Goal: Check status: Check status

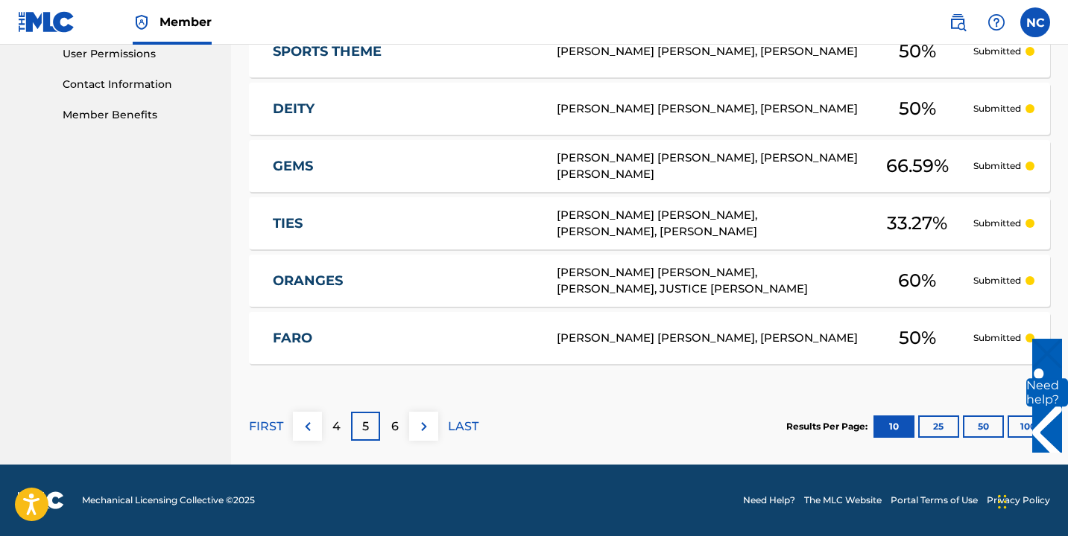
scroll to position [112, 0]
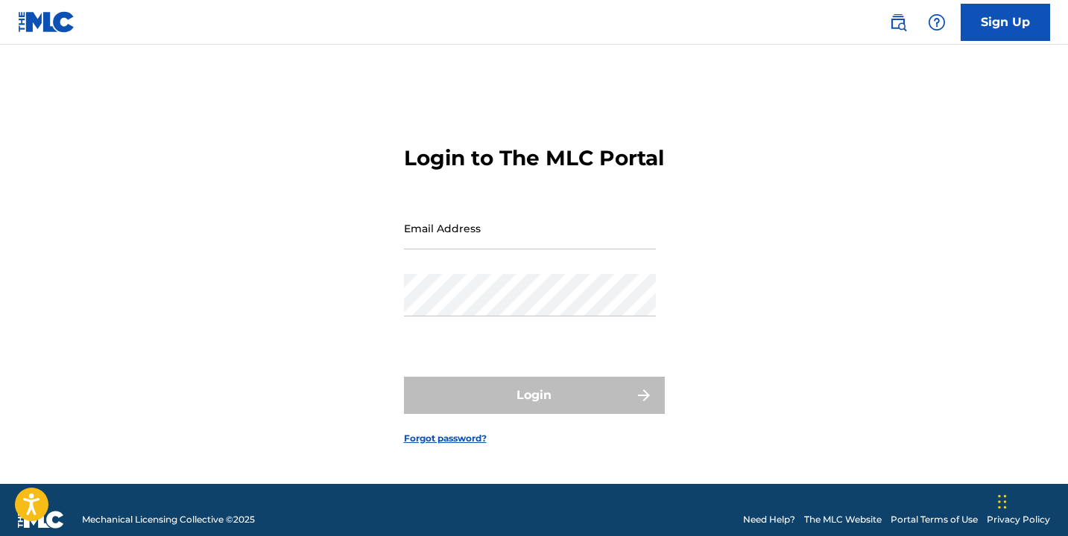
click at [519, 250] on input "Email Address" at bounding box center [530, 228] width 252 height 42
type input "[EMAIL_ADDRESS][DOMAIN_NAME]"
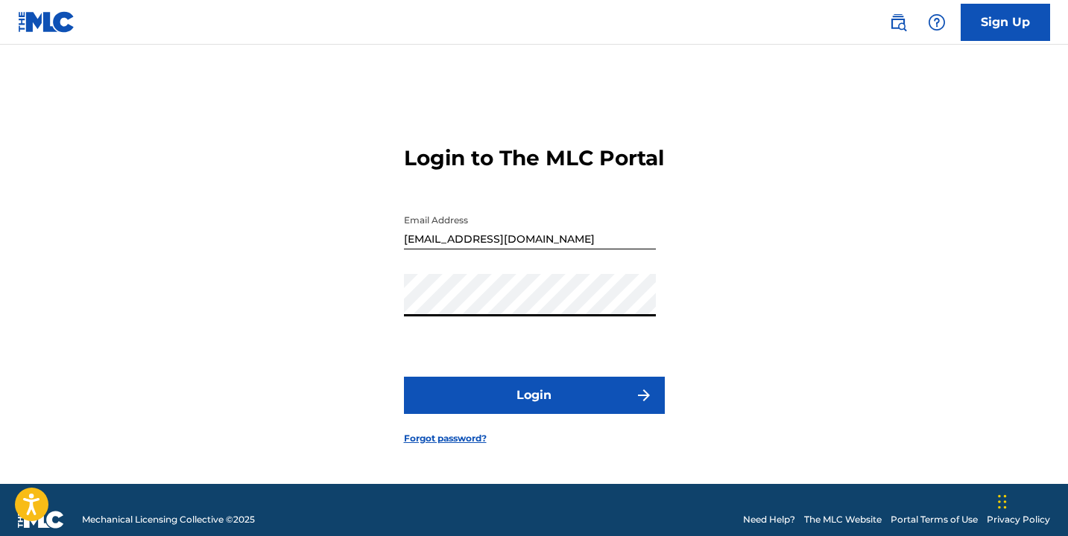
click at [561, 411] on button "Login" at bounding box center [534, 395] width 261 height 37
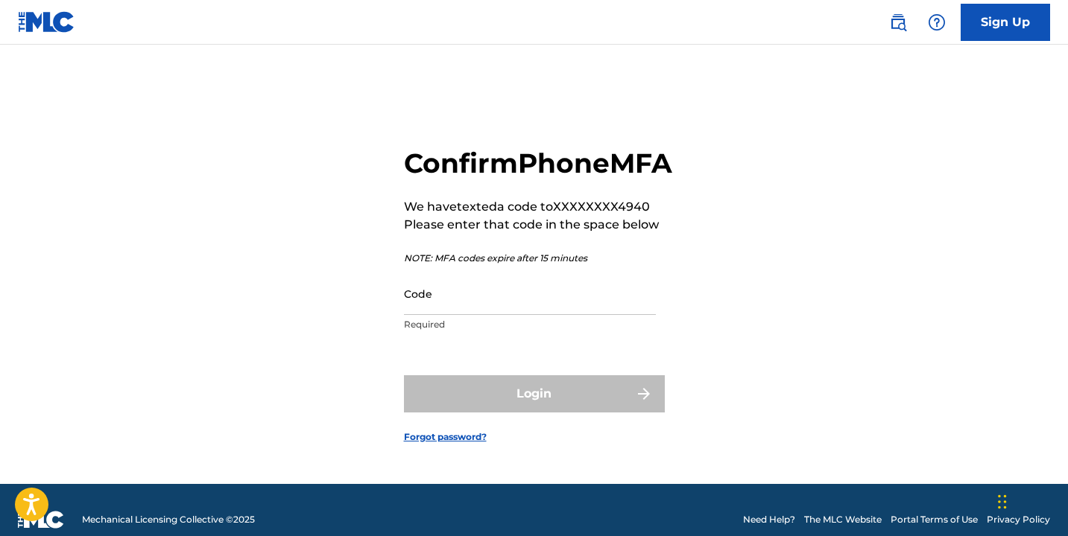
click at [491, 315] on input "Code" at bounding box center [530, 294] width 252 height 42
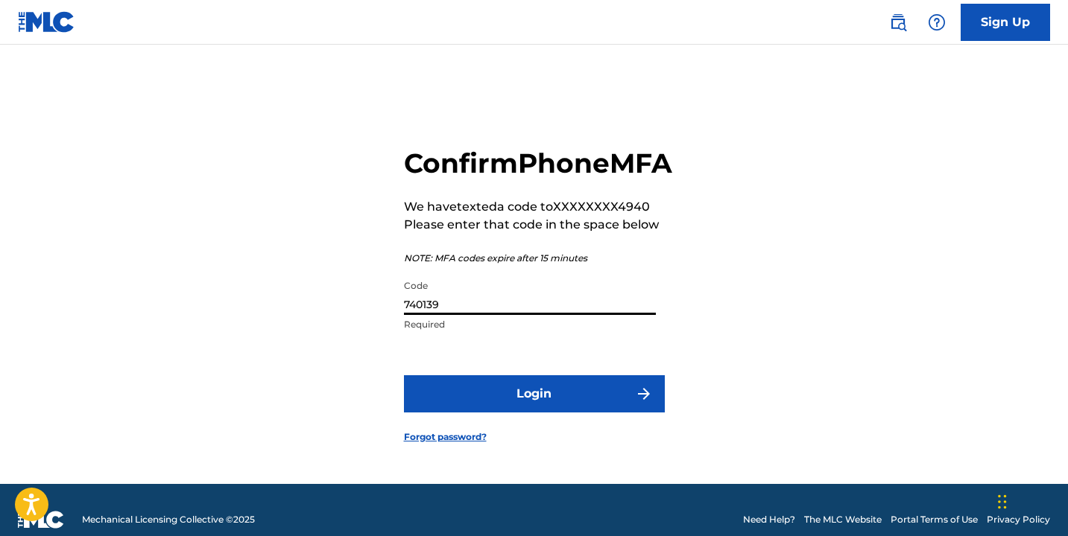
type input "740139"
click at [404, 375] on button "Login" at bounding box center [534, 393] width 261 height 37
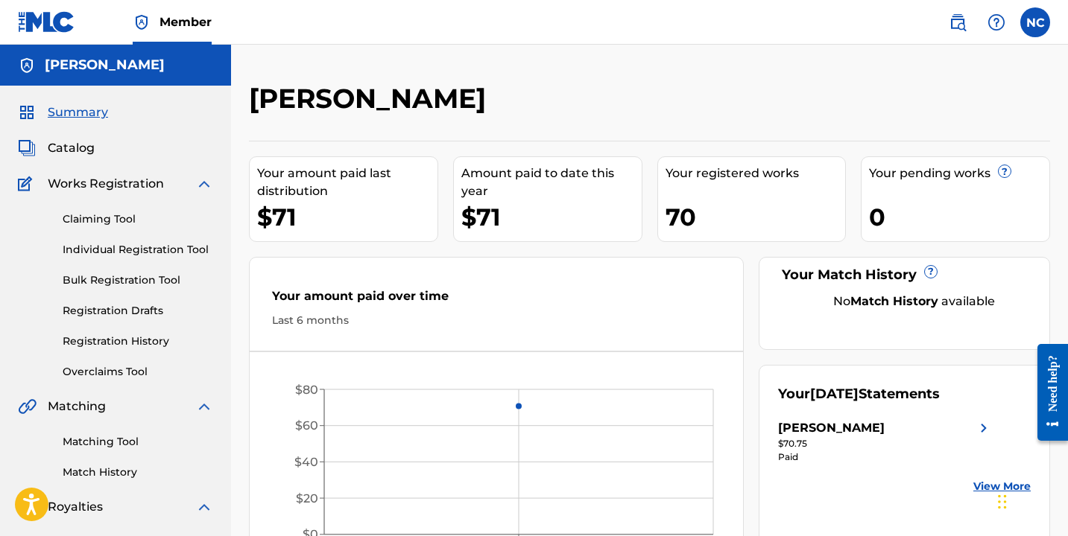
click at [153, 345] on link "Registration History" at bounding box center [138, 342] width 150 height 16
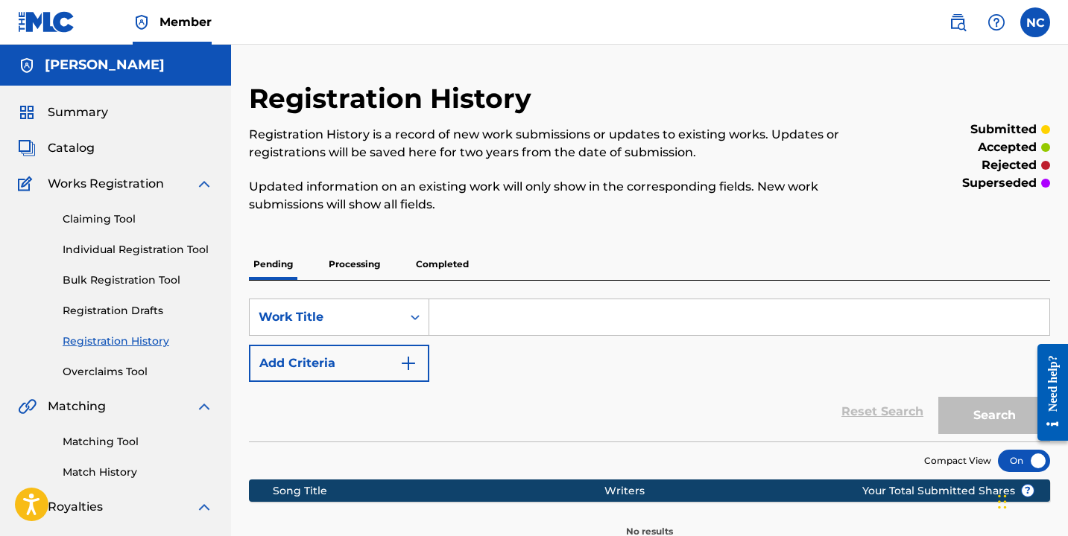
click at [355, 259] on p "Processing" at bounding box center [354, 264] width 60 height 31
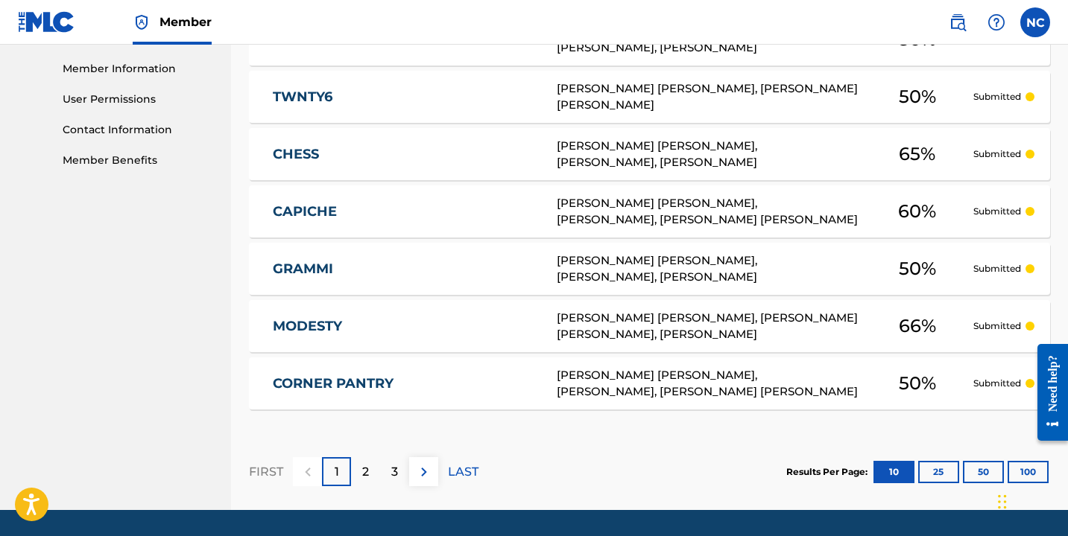
scroll to position [711, 0]
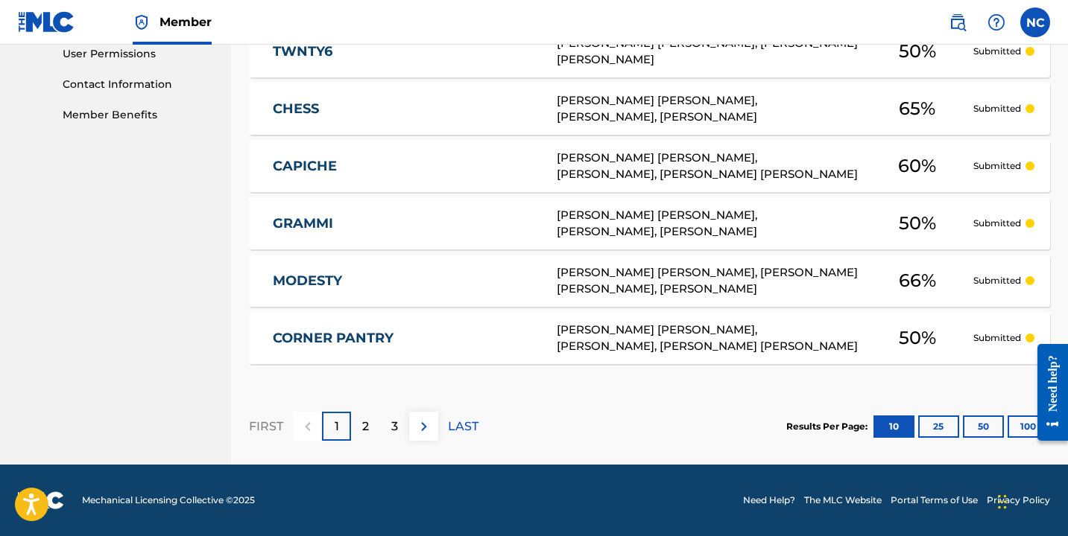
click at [411, 425] on button at bounding box center [423, 426] width 29 height 29
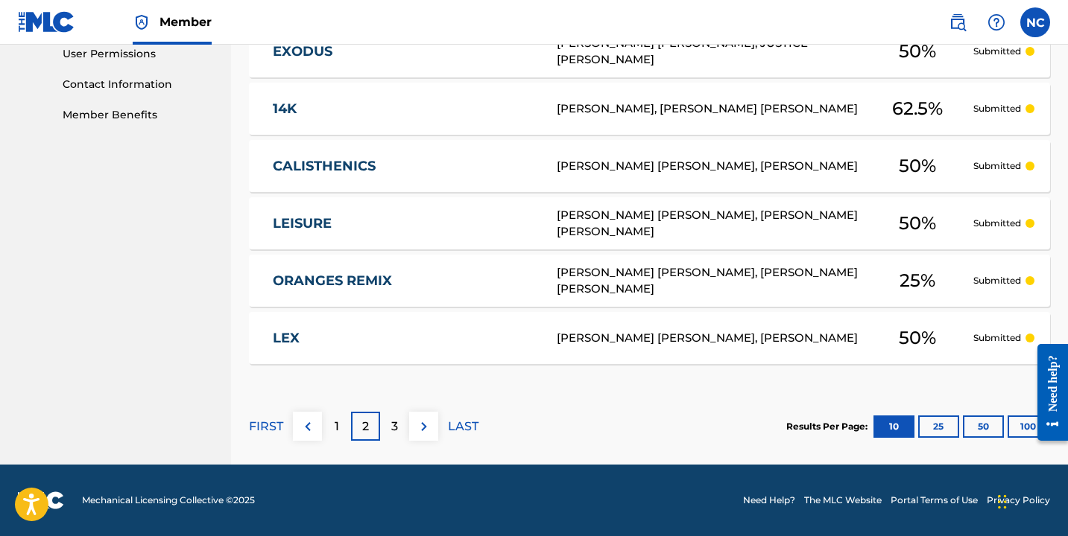
click at [430, 424] on img at bounding box center [424, 427] width 18 height 18
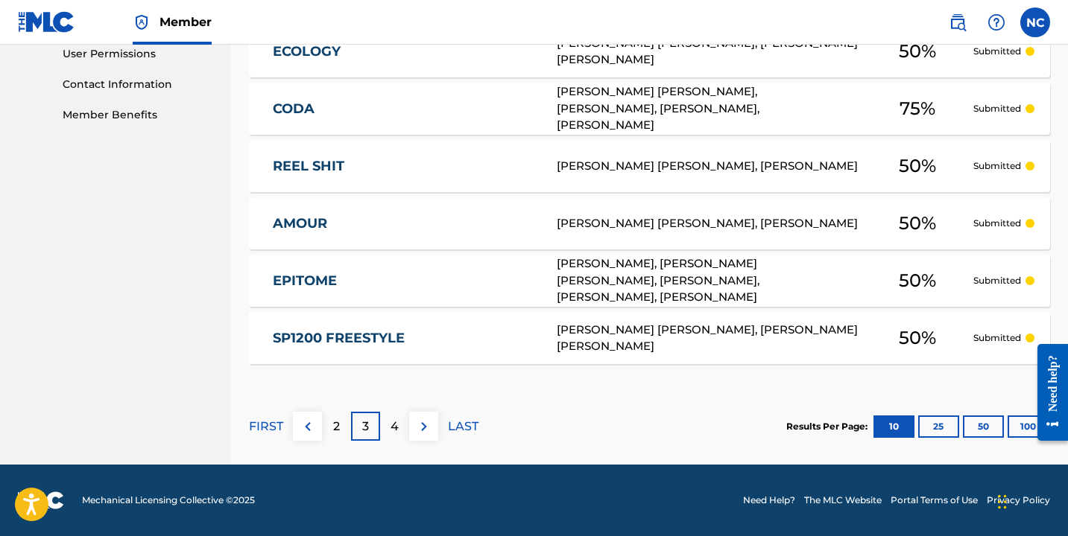
click at [430, 422] on img at bounding box center [424, 427] width 18 height 18
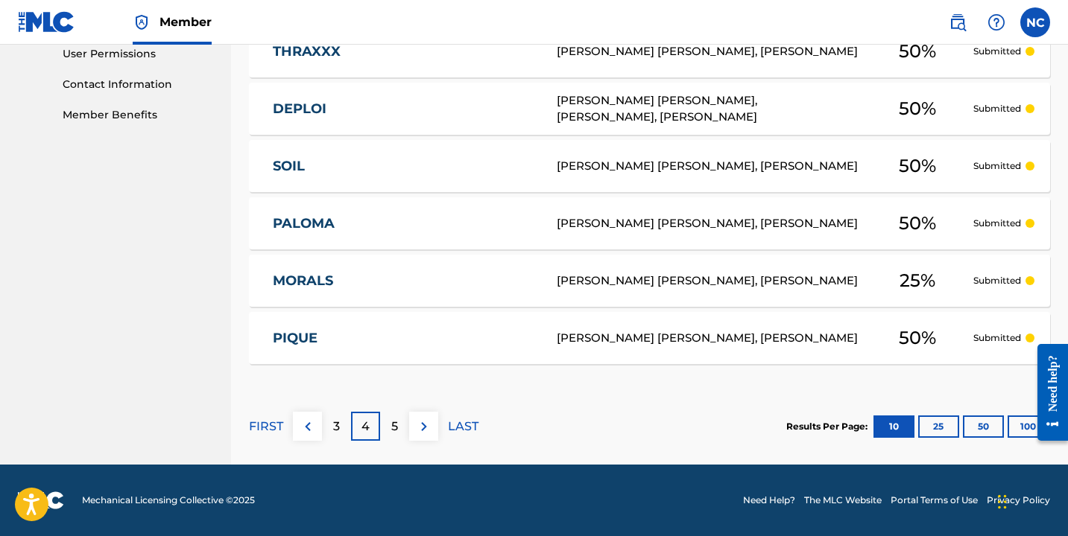
click at [425, 415] on button at bounding box center [423, 426] width 29 height 29
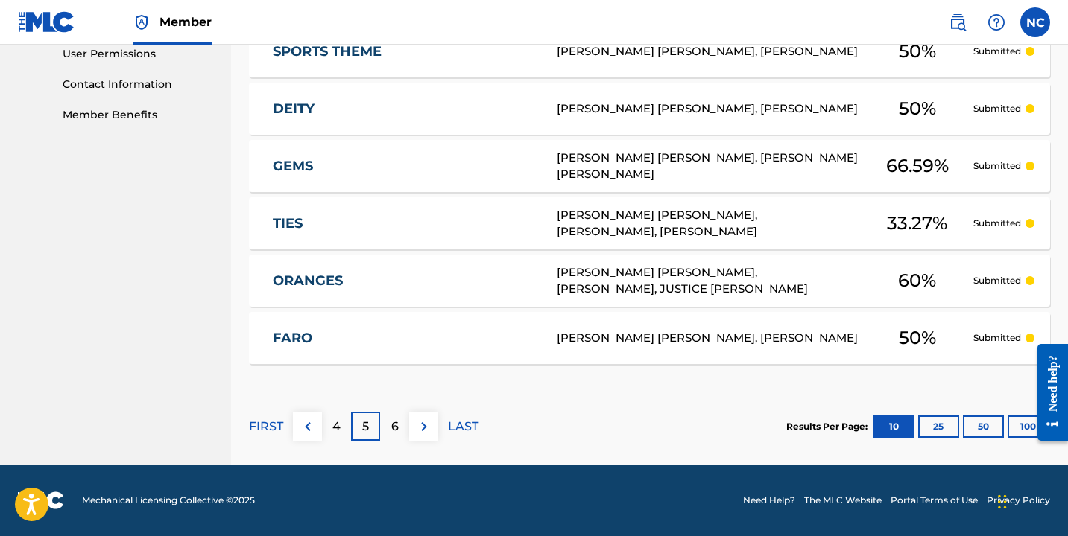
click at [415, 435] on button at bounding box center [423, 426] width 29 height 29
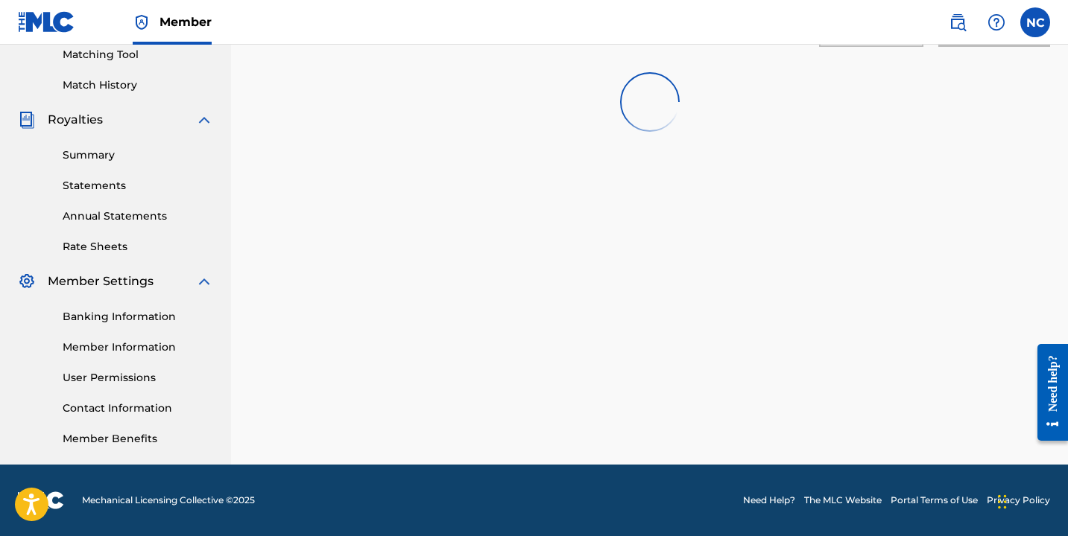
scroll to position [387, 0]
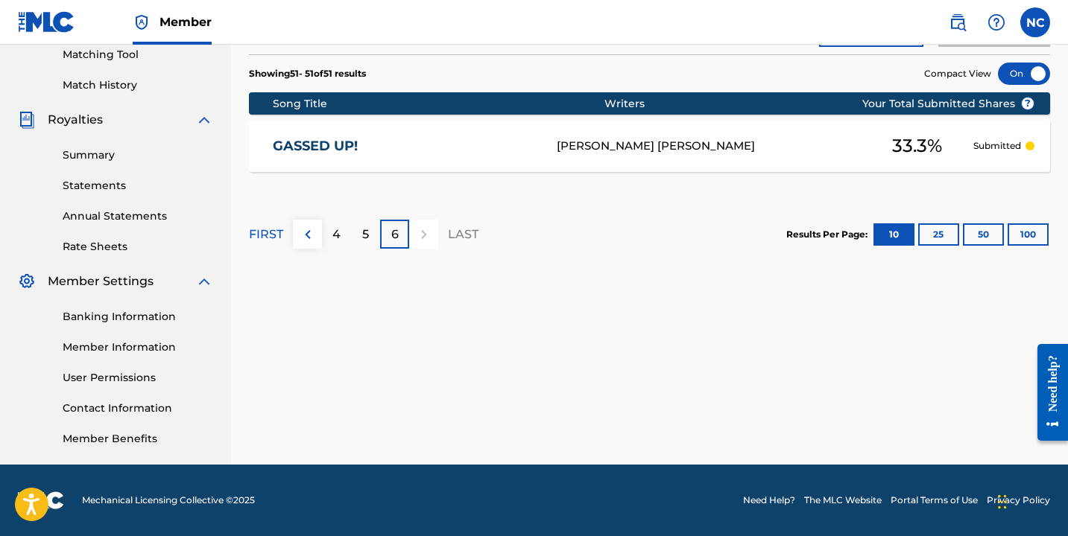
click at [314, 241] on img at bounding box center [308, 235] width 18 height 18
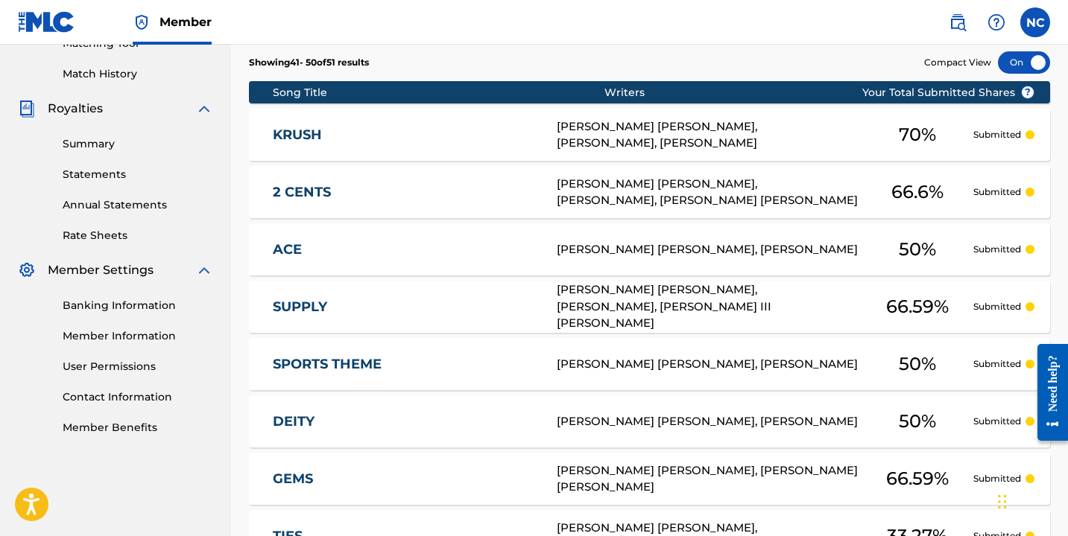
scroll to position [411, 0]
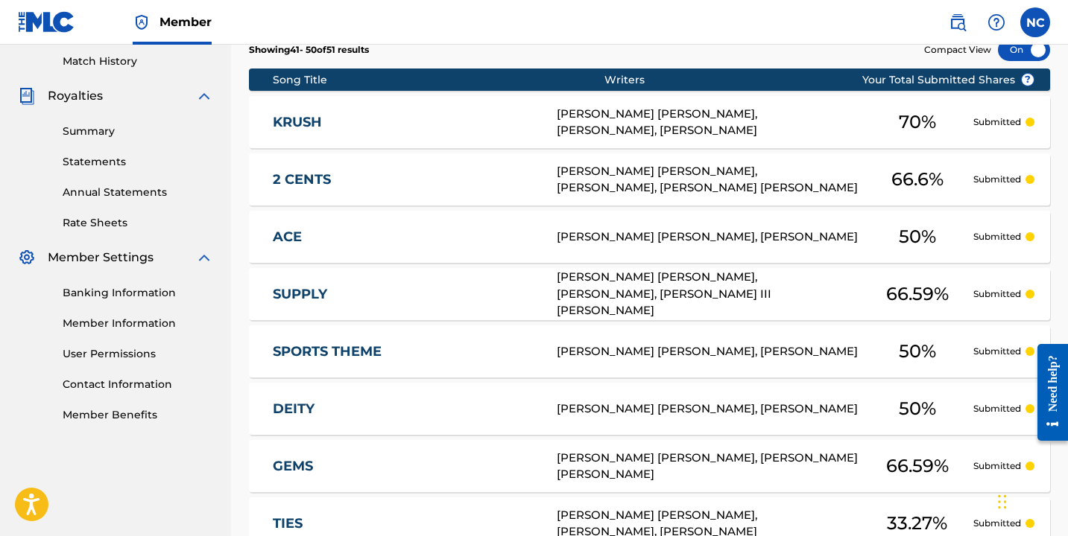
click at [670, 122] on div "[PERSON_NAME] [PERSON_NAME], [PERSON_NAME], [PERSON_NAME]" at bounding box center [709, 123] width 305 height 34
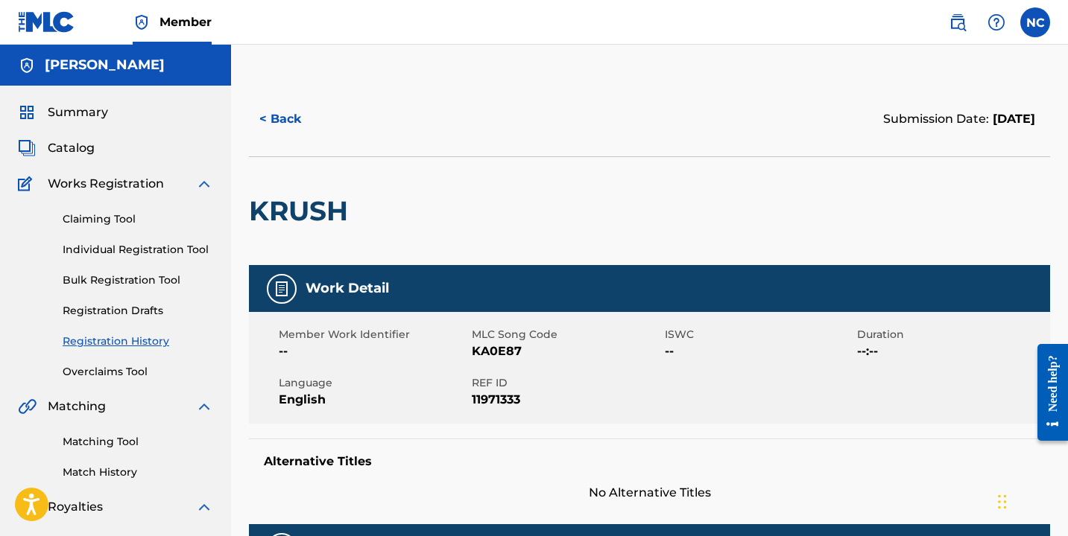
click at [296, 115] on button "< Back" at bounding box center [293, 119] width 89 height 37
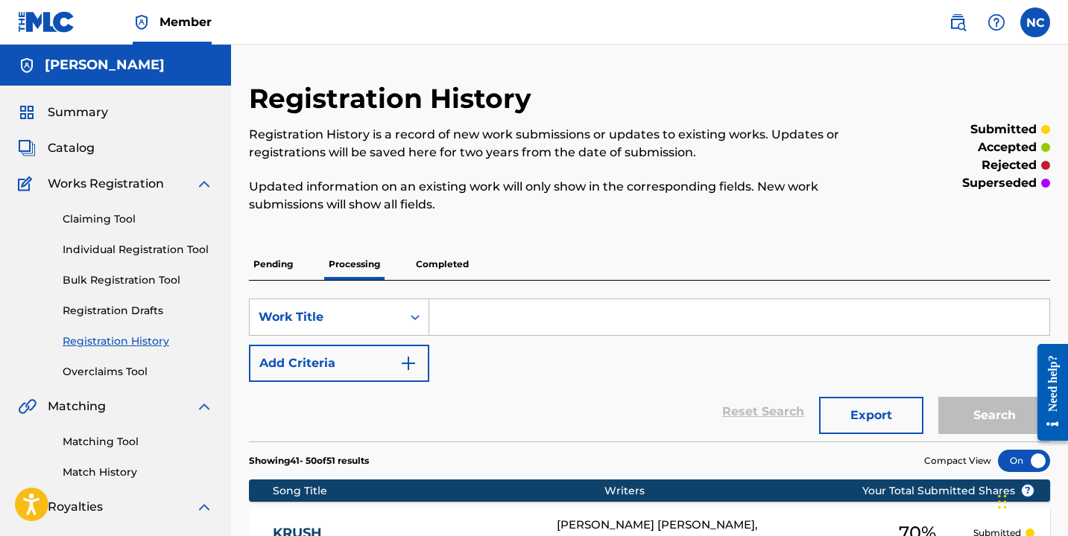
click at [125, 218] on link "Claiming Tool" at bounding box center [138, 220] width 150 height 16
